Goal: Information Seeking & Learning: Check status

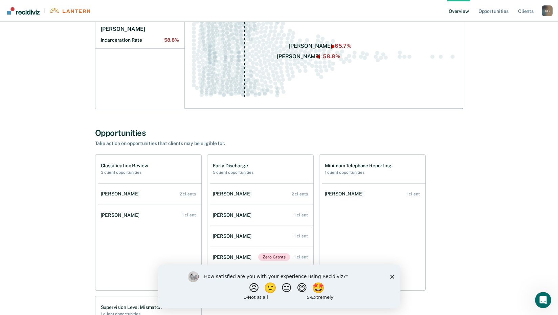
scroll to position [34, 0]
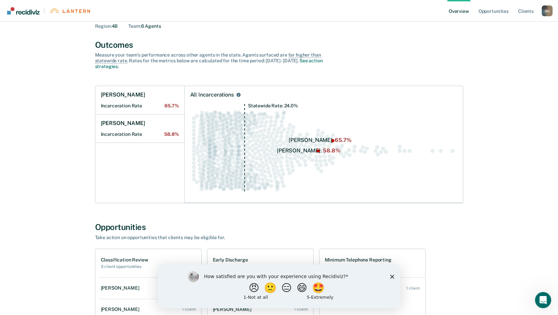
click at [393, 276] on icon "Close survey" at bounding box center [392, 276] width 4 height 4
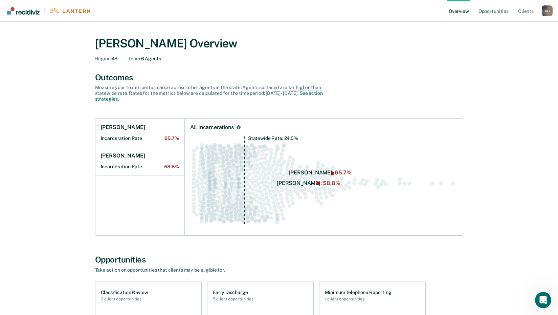
scroll to position [0, 0]
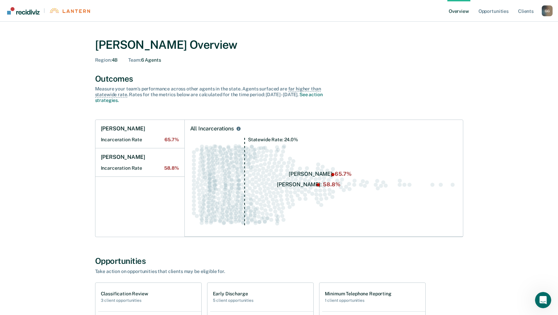
drag, startPoint x: 326, startPoint y: 169, endPoint x: 318, endPoint y: 168, distance: 7.9
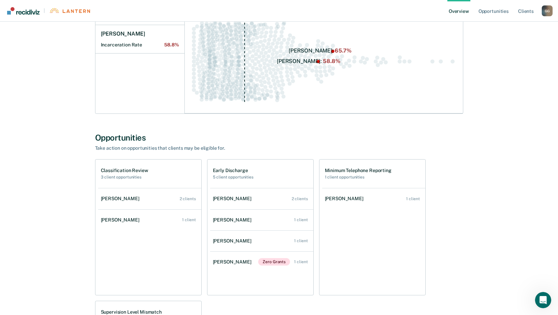
scroll to position [135, 0]
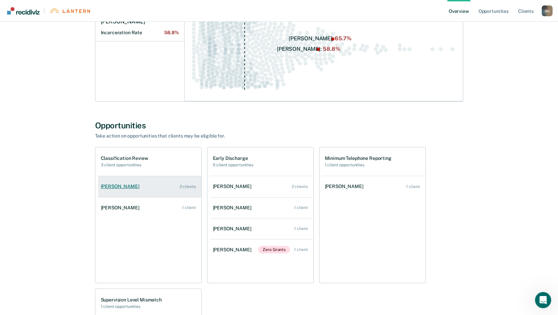
click at [190, 185] on div "2 clients" at bounding box center [188, 186] width 16 height 5
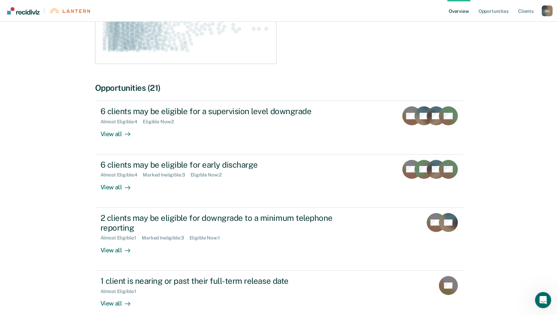
scroll to position [169, 0]
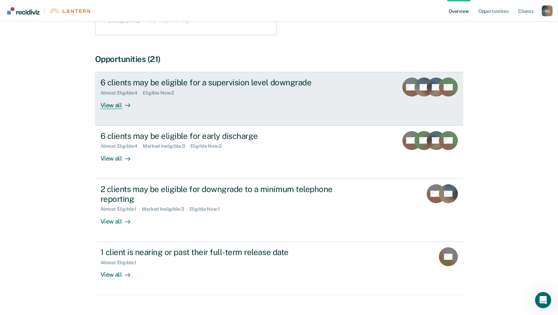
click at [110, 104] on div "View all" at bounding box center [120, 102] width 38 height 13
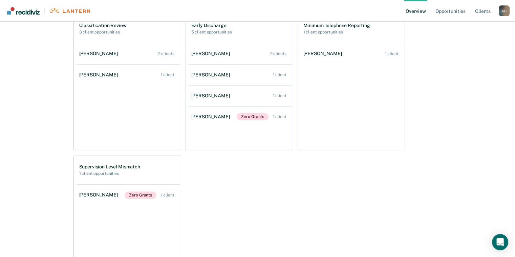
scroll to position [339, 0]
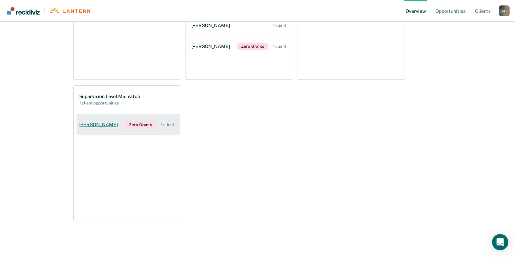
click at [96, 124] on div "[PERSON_NAME]" at bounding box center [99, 125] width 41 height 6
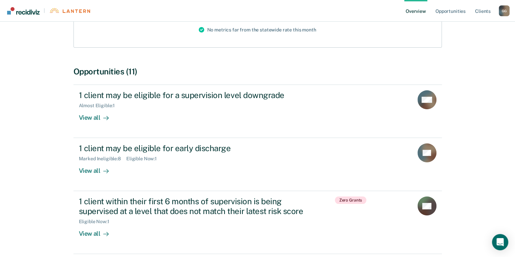
scroll to position [131, 0]
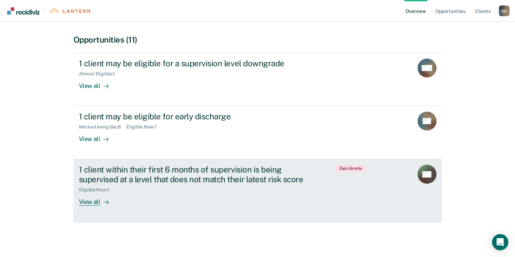
click at [110, 181] on div "1 client within their first 6 months of supervision is being supervised at a le…" at bounding box center [198, 175] width 238 height 20
